Goal: Task Accomplishment & Management: Manage account settings

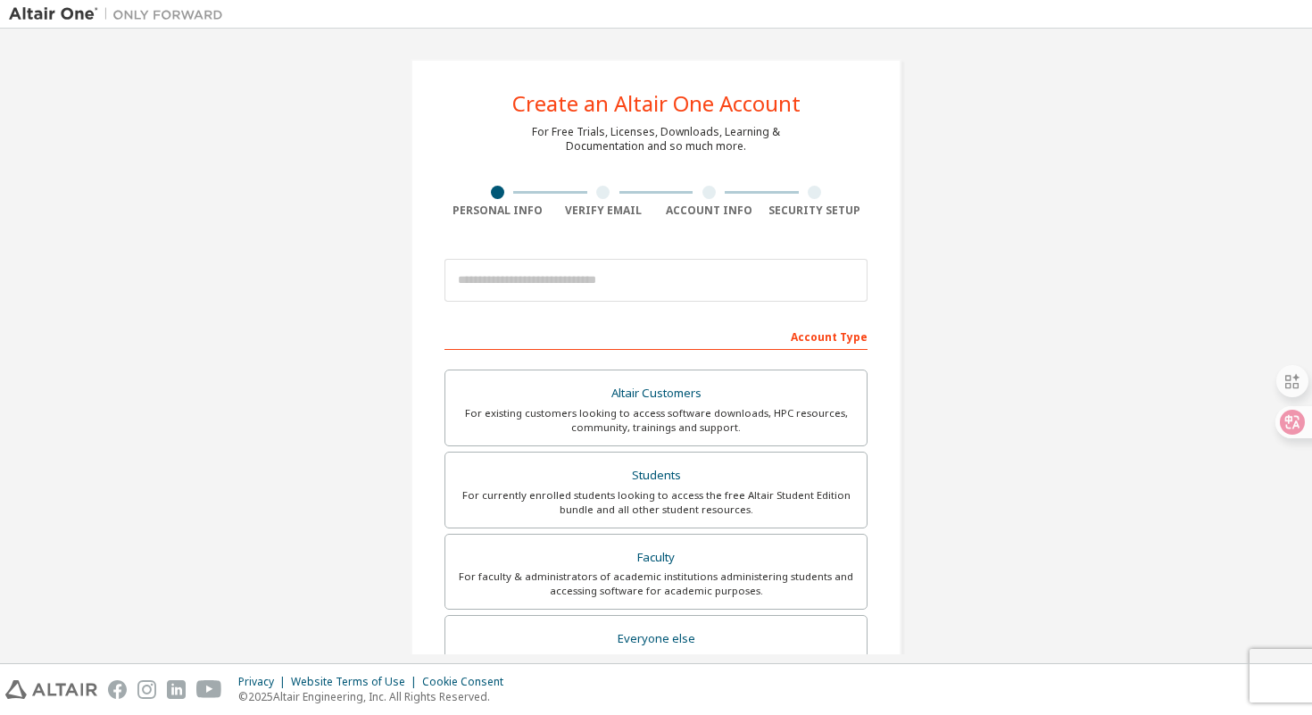
click at [76, 19] on img at bounding box center [120, 14] width 223 height 18
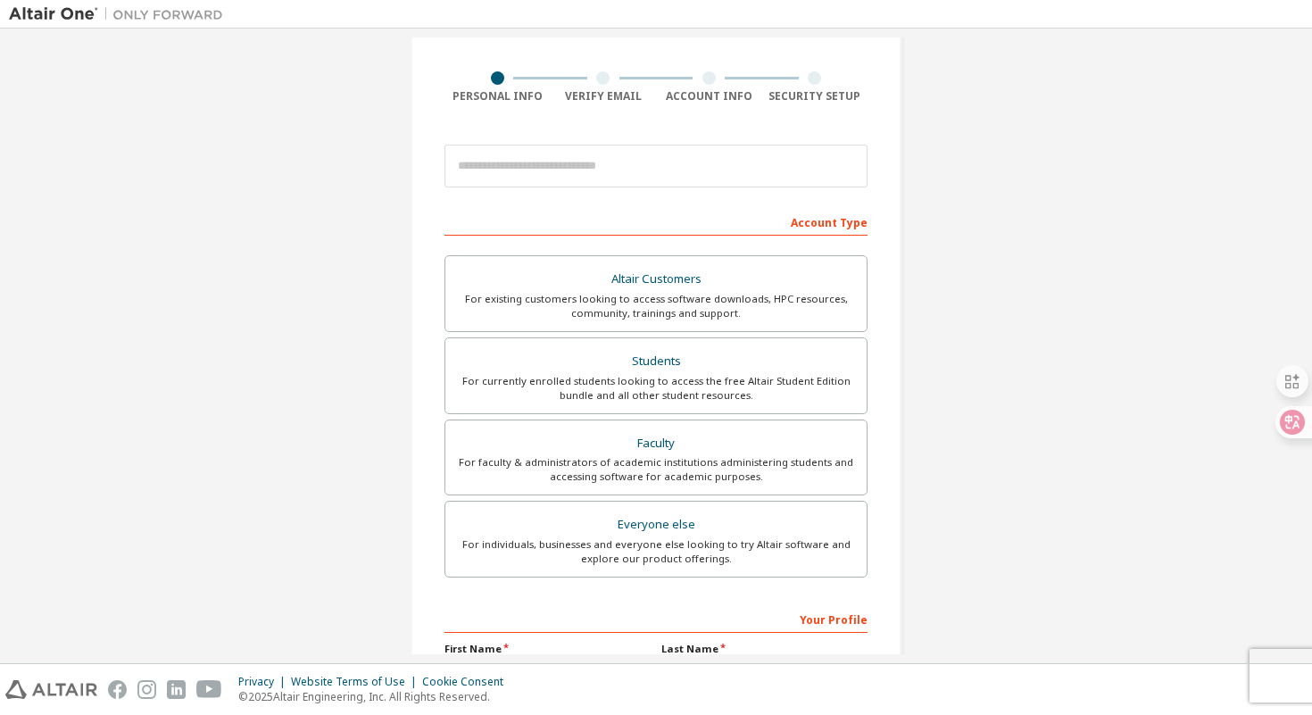
scroll to position [129, 0]
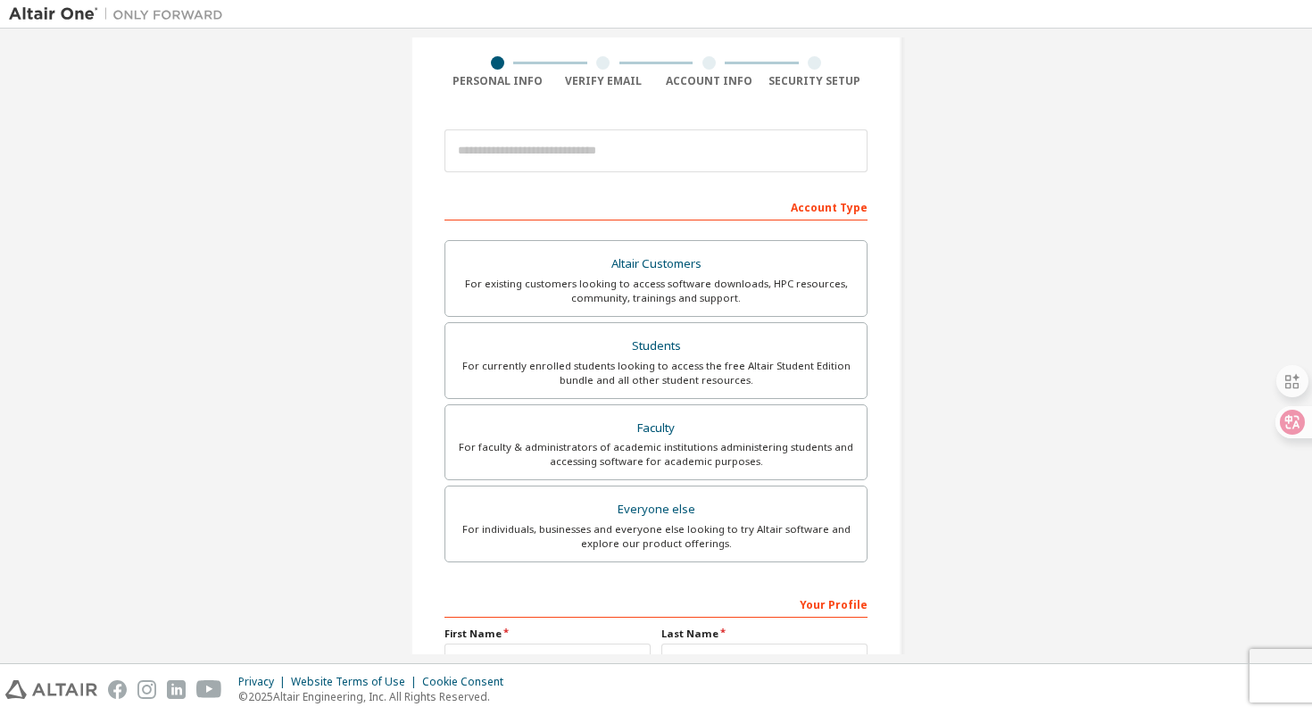
click at [61, 12] on img at bounding box center [120, 14] width 223 height 18
click at [60, 693] on img at bounding box center [51, 689] width 92 height 19
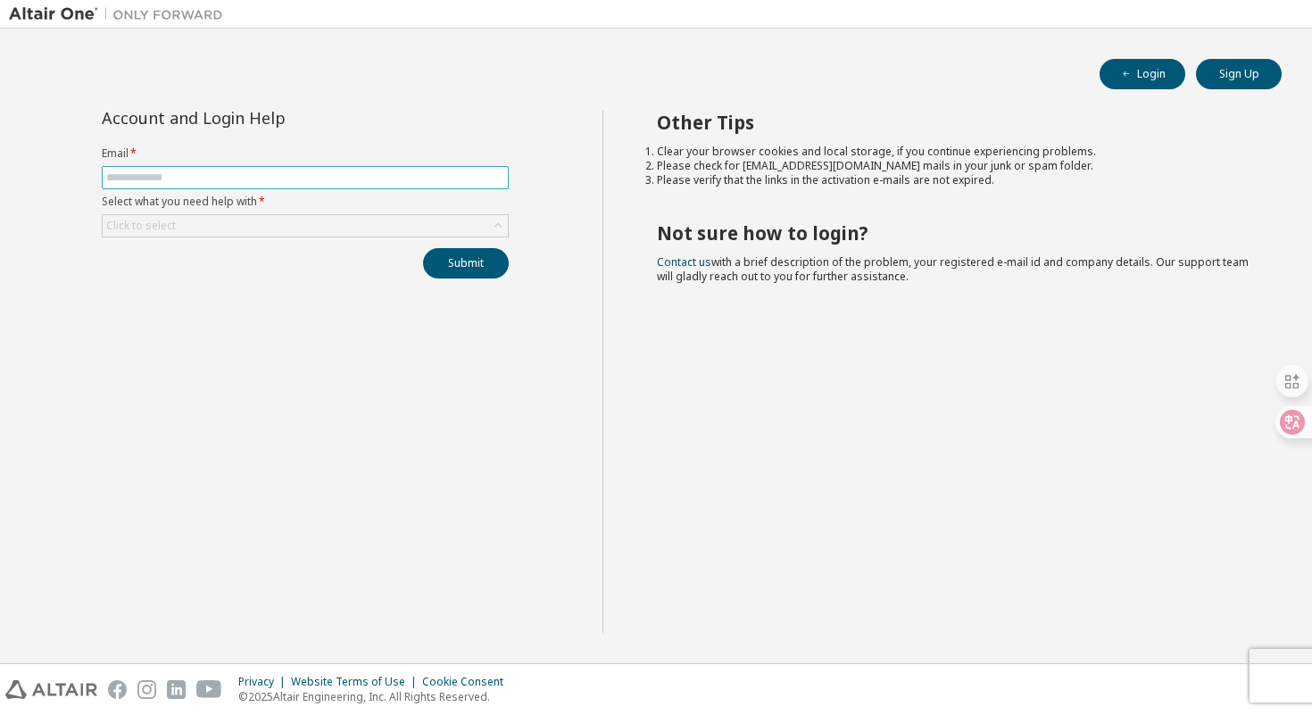
click at [329, 179] on input "text" at bounding box center [305, 177] width 398 height 14
type input "*"
type input "**********"
click at [265, 219] on div "Click to select" at bounding box center [305, 225] width 405 height 21
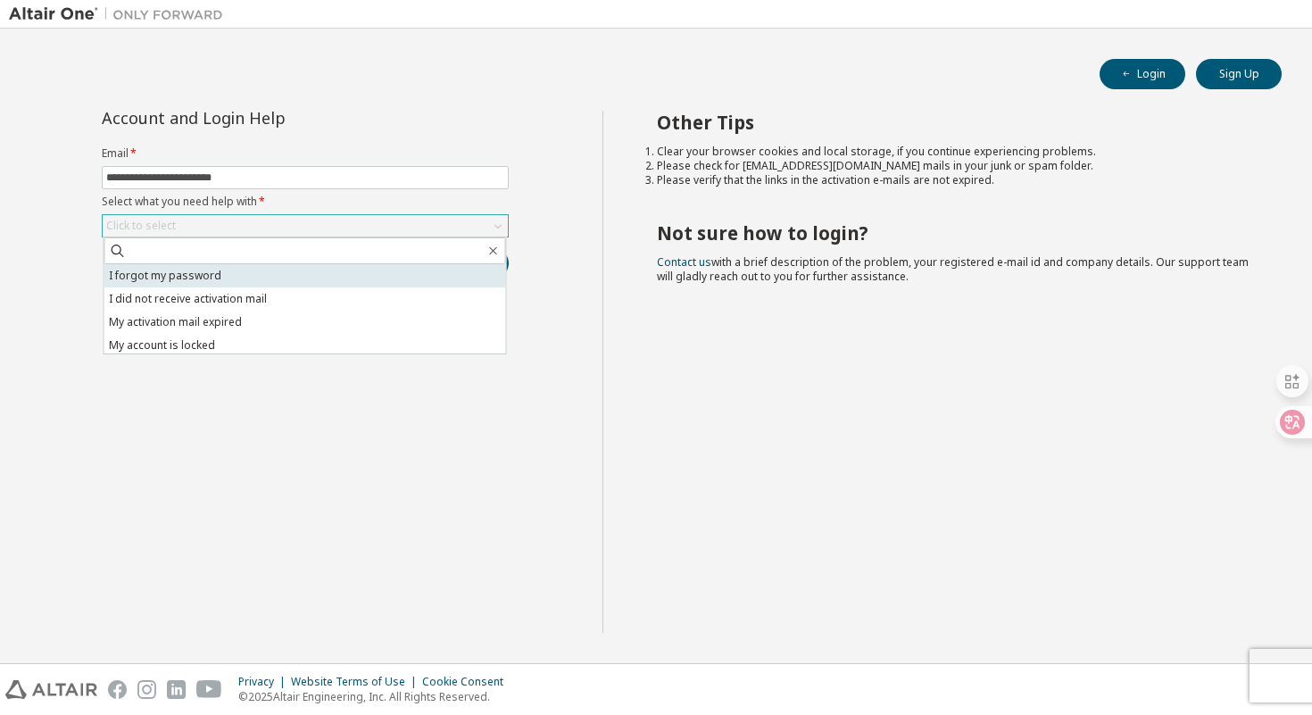
click at [260, 277] on li "I forgot my password" at bounding box center [304, 275] width 401 height 23
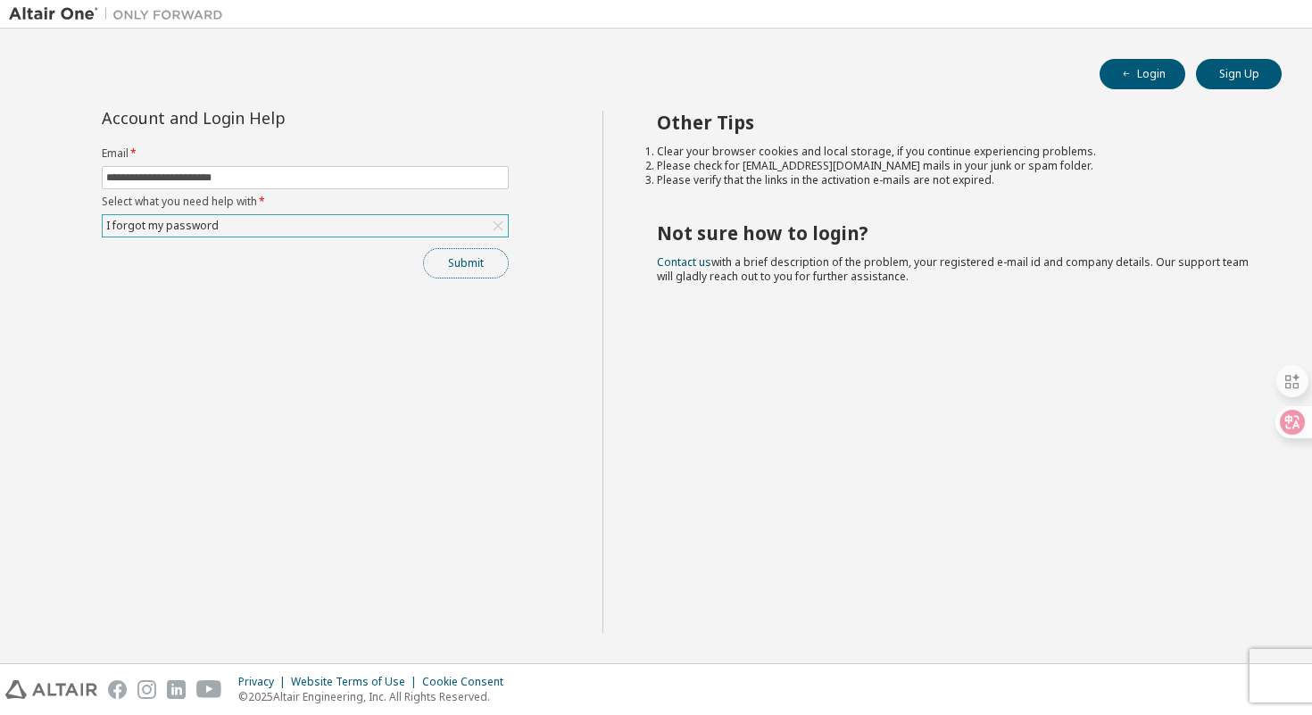
click at [450, 270] on button "Submit" at bounding box center [466, 263] width 86 height 30
